Goal: Transaction & Acquisition: Purchase product/service

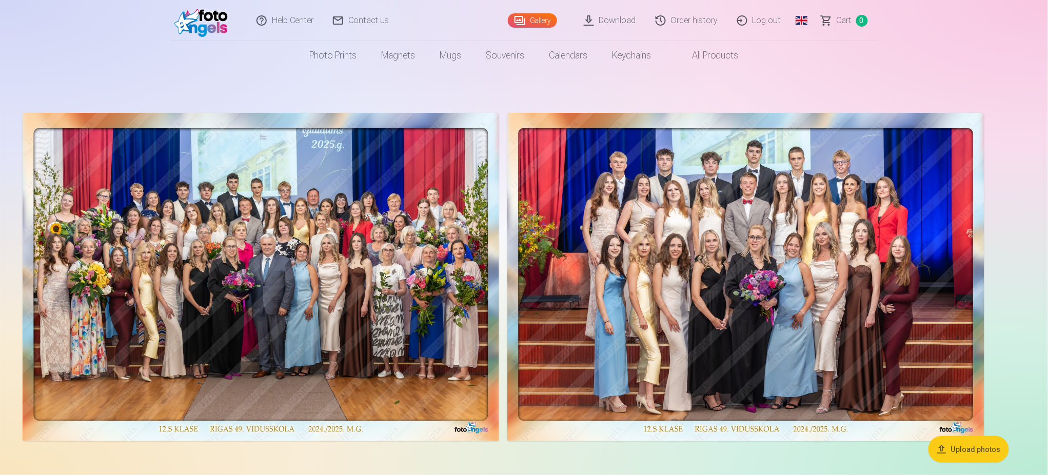
click at [800, 22] on link "Global" at bounding box center [802, 20] width 21 height 41
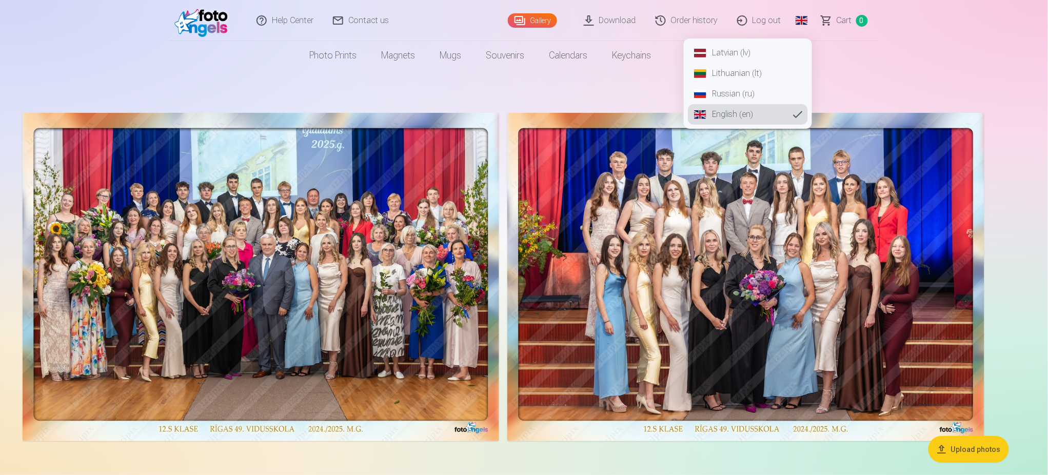
click at [734, 49] on link "Latvian (lv)" at bounding box center [748, 53] width 120 height 21
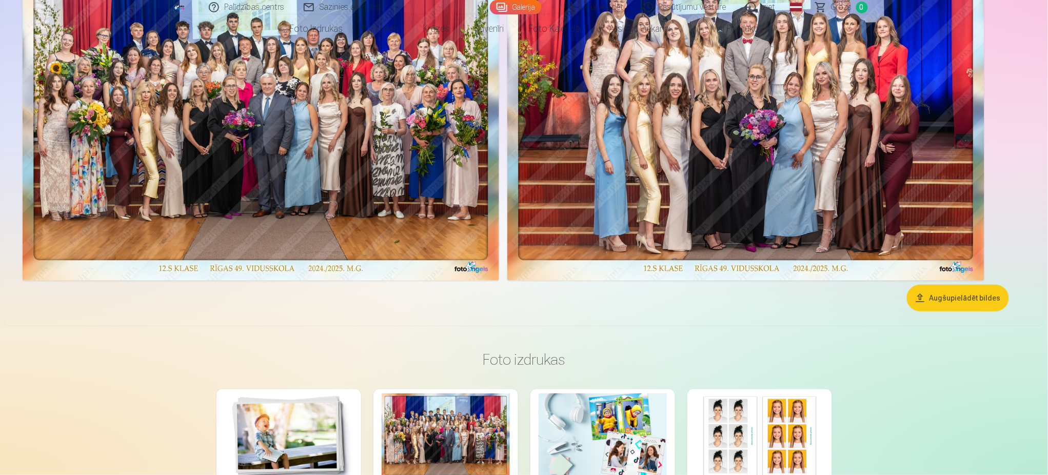
scroll to position [136, 0]
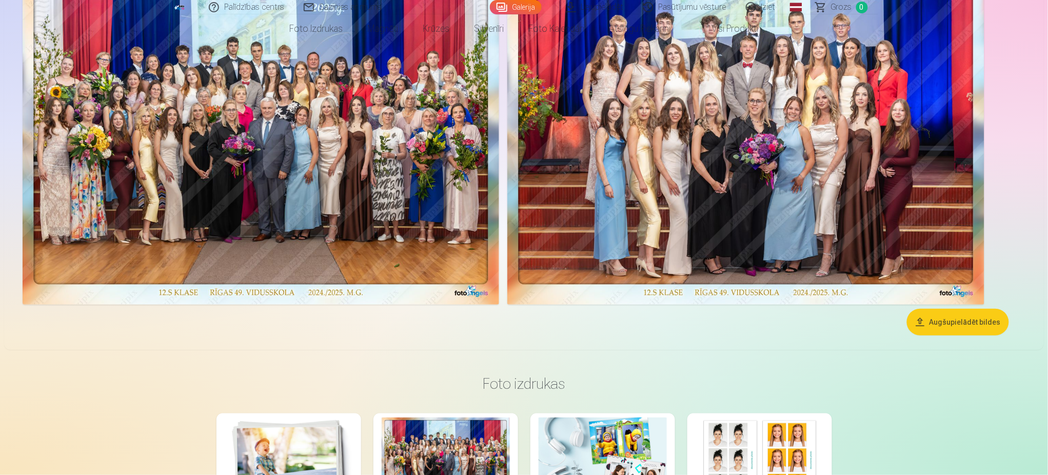
click at [416, 200] on img at bounding box center [261, 140] width 477 height 328
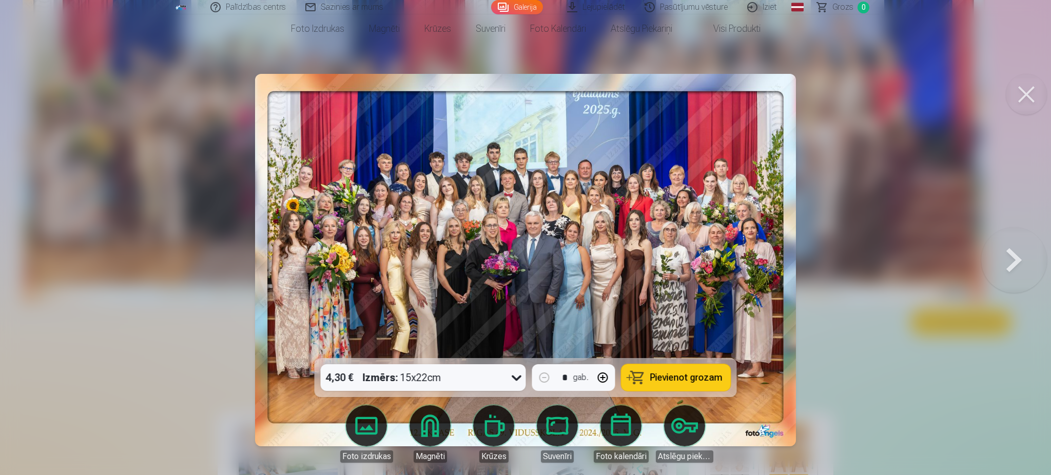
click at [608, 377] on button "button" at bounding box center [603, 377] width 25 height 25
click at [542, 376] on button "button" at bounding box center [544, 377] width 25 height 25
type input "*"
click at [1008, 260] on button at bounding box center [1014, 259] width 66 height 175
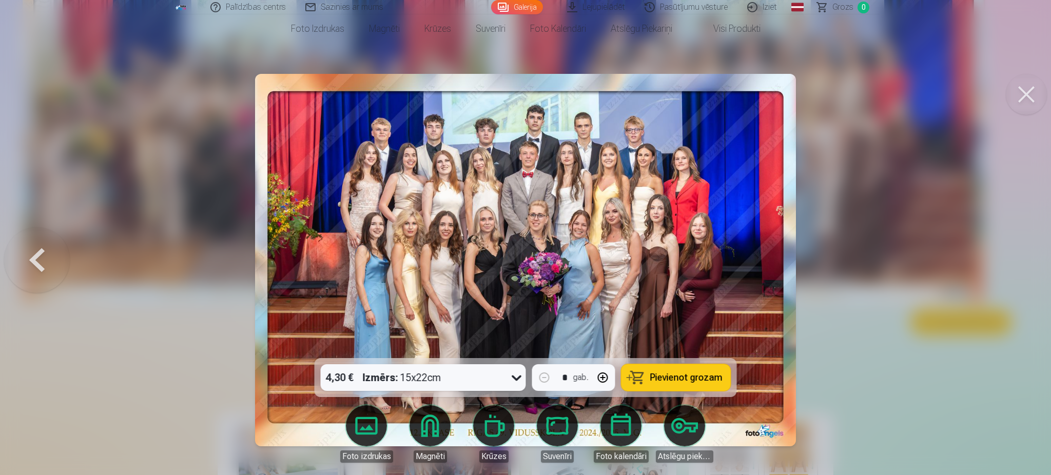
click at [1022, 91] on button at bounding box center [1026, 94] width 41 height 41
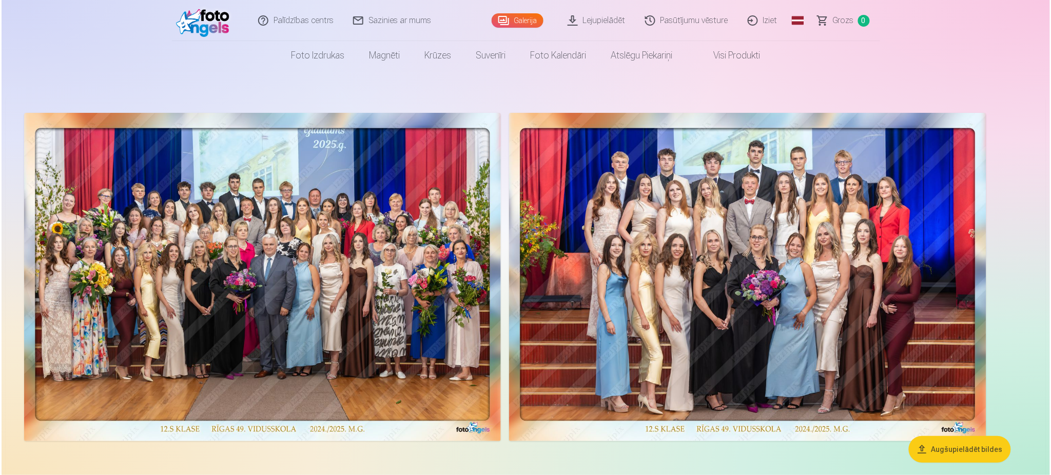
scroll to position [136, 0]
